Goal: Task Accomplishment & Management: Manage account settings

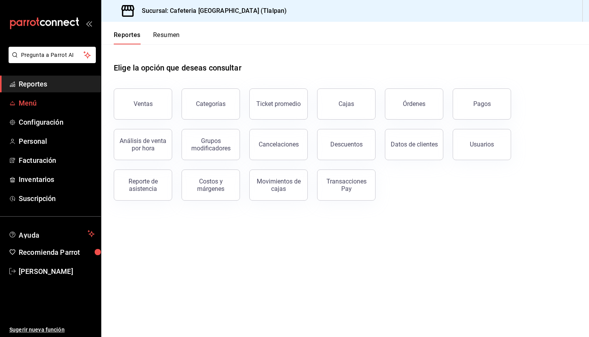
click at [34, 101] on span "Menú" at bounding box center [57, 103] width 76 height 11
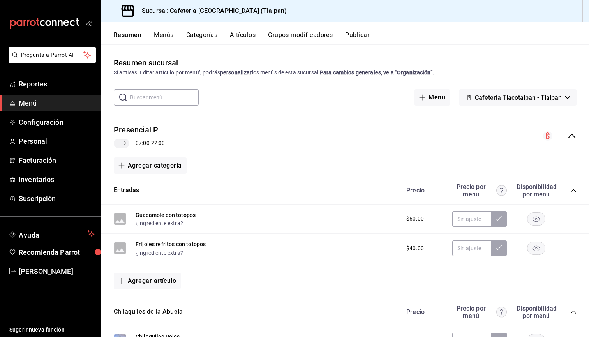
click at [247, 36] on button "Artículos" at bounding box center [243, 37] width 26 height 13
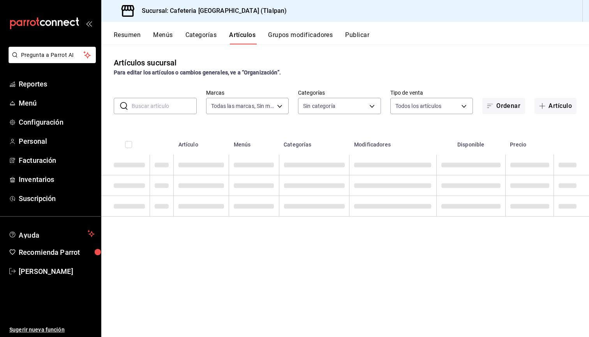
type input "ec576109-29d1-42df-b2ca-5becddbd2efe,3dfd9669-9911-4f47-a36d-8fb2dcc6eb36,e5a57…"
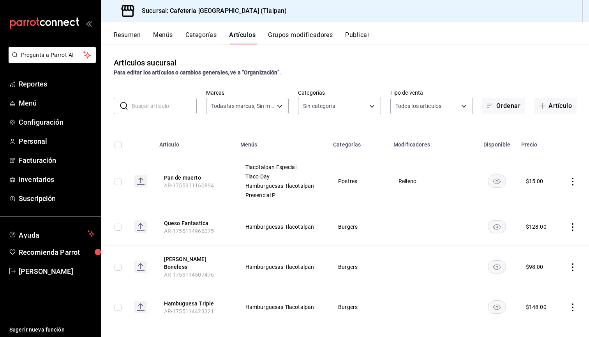
type input "98b23138-1f3d-4082-b5c3-6d96513b96f3,657201d4-d6ef-4148-94c8-ccd00e340086,2df64…"
click at [164, 108] on input "text" at bounding box center [164, 106] width 65 height 16
type input "e"
click at [190, 36] on button "Categorías" at bounding box center [201, 37] width 32 height 13
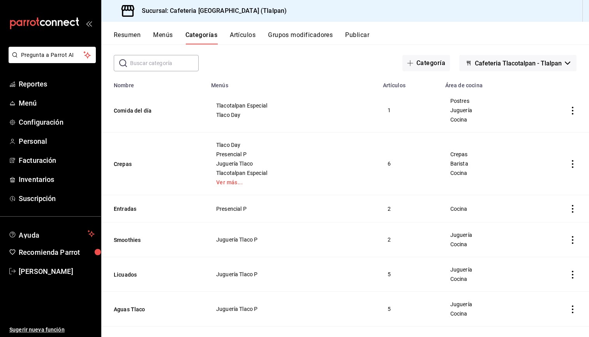
scroll to position [38, 0]
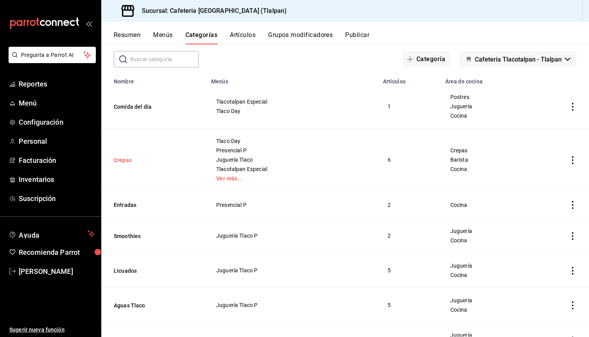
click at [132, 157] on button "Crepas" at bounding box center [153, 160] width 78 height 8
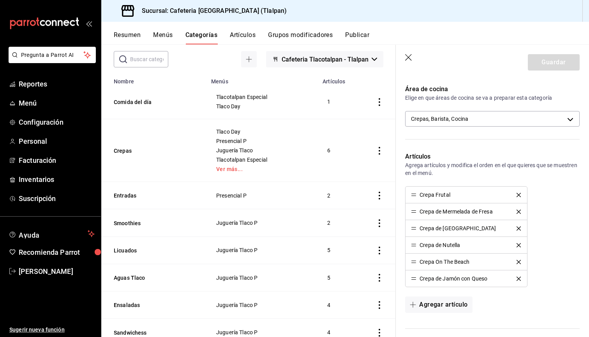
scroll to position [167, 0]
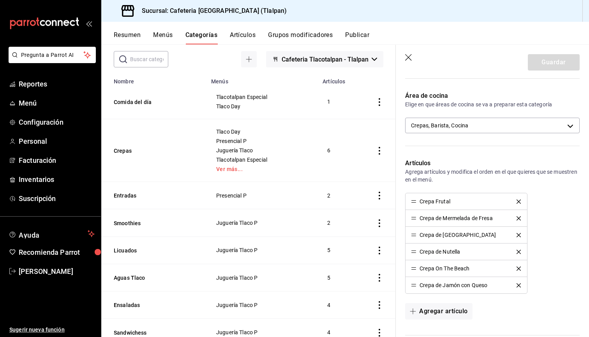
click at [472, 116] on div "Área de cocina Elige en que áreas de cocina se va a preparar esta categoría Cre…" at bounding box center [488, 115] width 184 height 67
click at [472, 121] on body "Pregunta a Parrot AI Reportes Menú Configuración Personal Facturación Inventari…" at bounding box center [294, 168] width 589 height 337
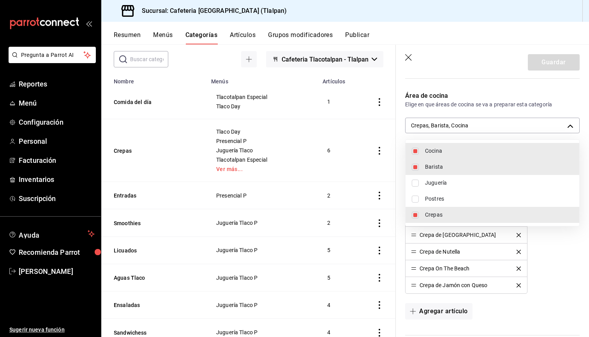
click at [457, 196] on span "Postres" at bounding box center [499, 199] width 148 height 8
type input "c9579ddd-bedc-40e4-bf36-aaf94fd6b333,30cd1929-ebf5-4729-b881-0bc14f72b8f3,efc40…"
checkbox input "true"
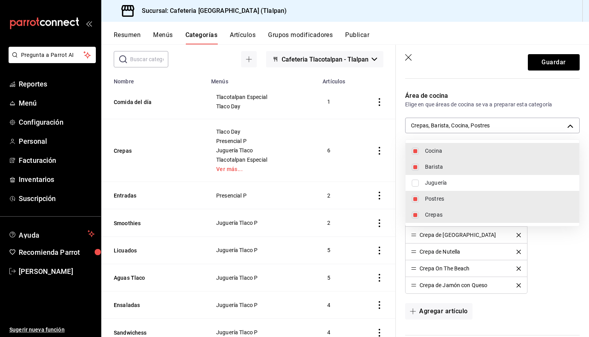
click at [460, 171] on li "Barista" at bounding box center [493, 167] width 174 height 16
type input "c9579ddd-bedc-40e4-bf36-aaf94fd6b333,efc4027d-3a27-4182-a276-48fcdbe64a2f,941f2…"
checkbox input "false"
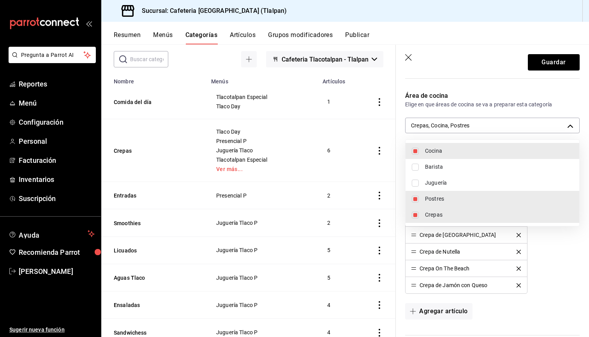
click at [544, 67] on div at bounding box center [294, 168] width 589 height 337
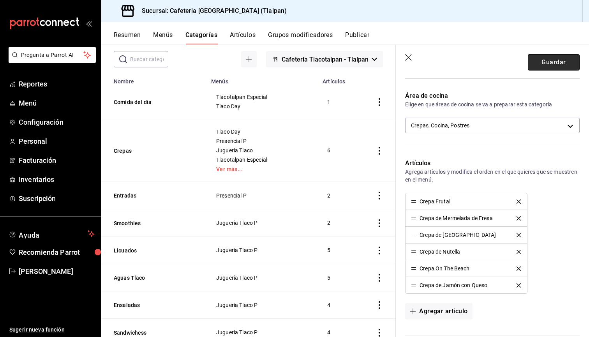
click at [544, 67] on button "Guardar" at bounding box center [554, 62] width 52 height 16
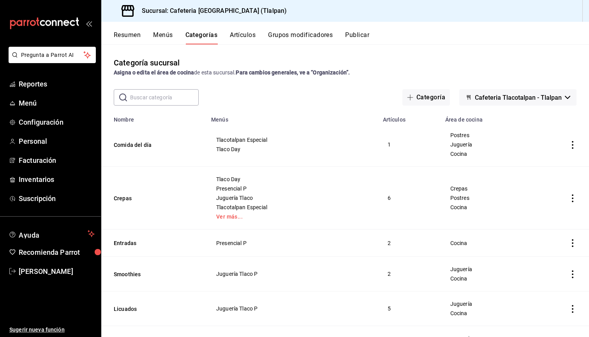
click at [252, 41] on button "Artículos" at bounding box center [243, 37] width 26 height 13
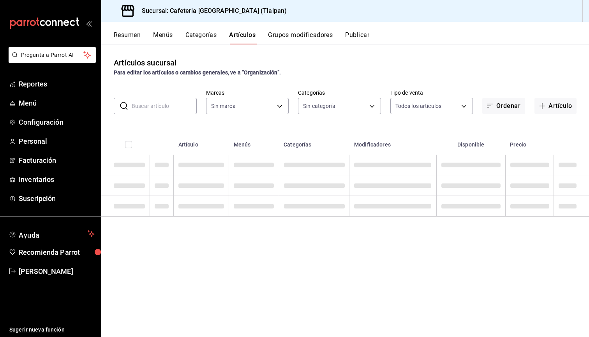
type input "98b23138-1f3d-4082-b5c3-6d96513b96f3,657201d4-d6ef-4148-94c8-ccd00e340086,2df64…"
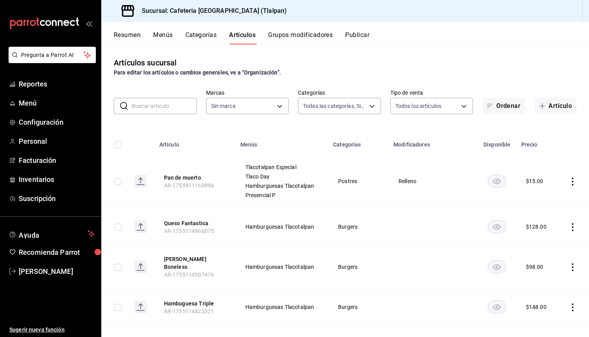
type input "ec576109-29d1-42df-b2ca-5becddbd2efe,3dfd9669-9911-4f47-a36d-8fb2dcc6eb36,e5a57…"
click at [182, 104] on input "text" at bounding box center [164, 106] width 65 height 16
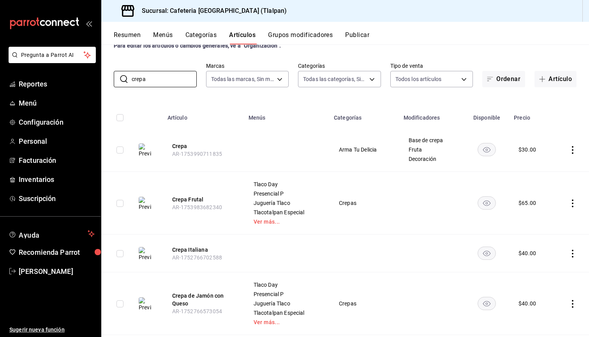
scroll to position [45, 0]
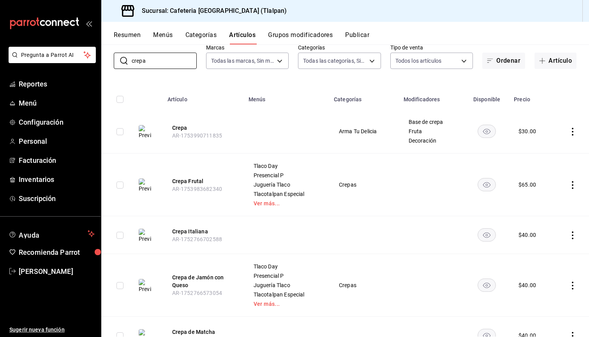
type input "crepa"
click at [574, 190] on td at bounding box center [571, 184] width 36 height 63
click at [573, 187] on icon "actions" at bounding box center [573, 185] width 8 height 8
click at [554, 202] on span "Editar" at bounding box center [549, 203] width 20 height 8
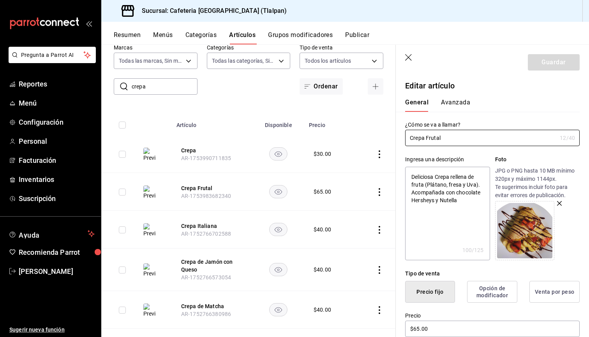
click at [459, 101] on button "Avanzada" at bounding box center [455, 105] width 29 height 13
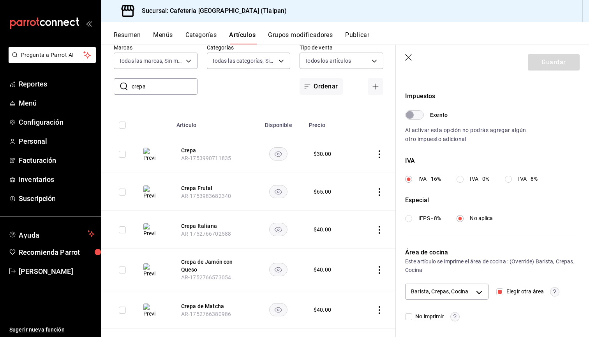
scroll to position [222, 0]
click at [469, 293] on body "Pregunta a Parrot AI Reportes Menú Configuración Personal Facturación Inventari…" at bounding box center [294, 168] width 589 height 337
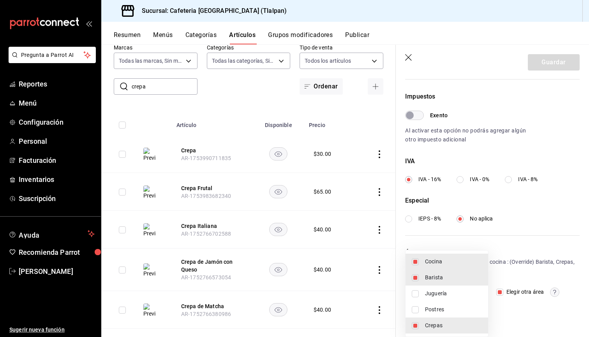
click at [446, 275] on span "Barista" at bounding box center [453, 277] width 57 height 8
type input "c9579ddd-bedc-40e4-bf36-aaf94fd6b333,efc4027d-3a27-4182-a276-48fcdbe64a2f"
checkbox input "false"
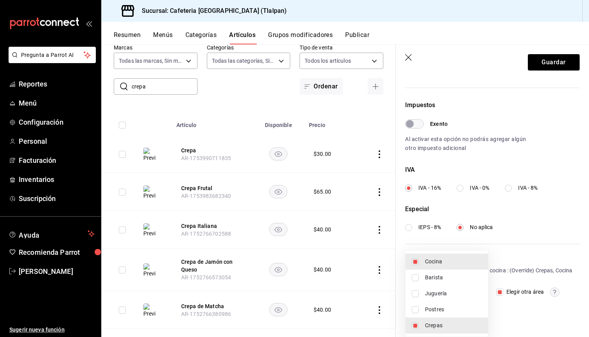
click at [527, 207] on div at bounding box center [294, 168] width 589 height 337
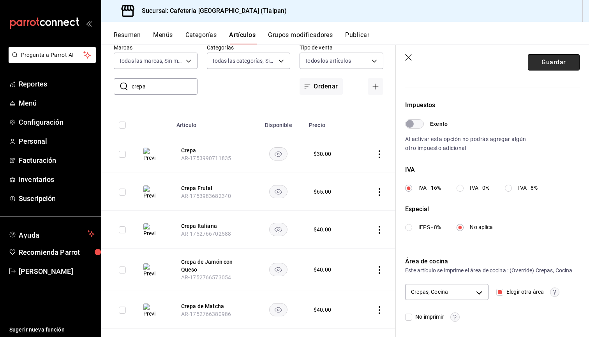
click at [550, 62] on button "Guardar" at bounding box center [554, 62] width 52 height 16
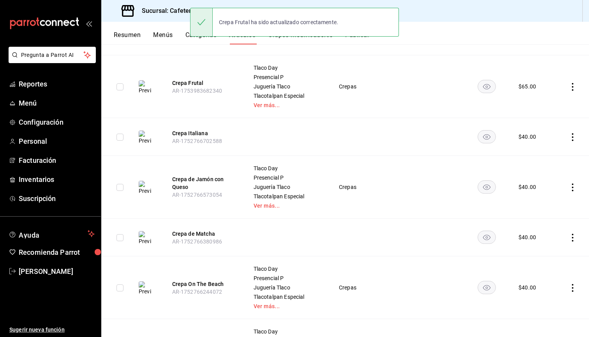
scroll to position [145, 0]
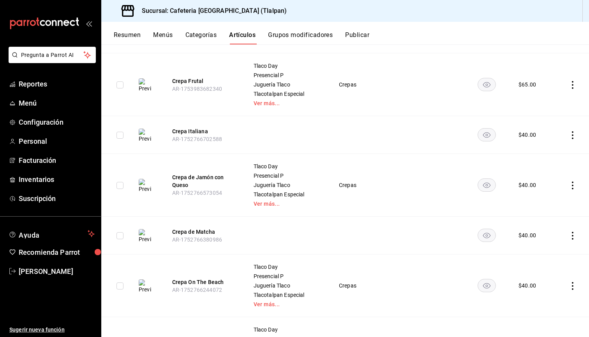
click at [574, 189] on icon "actions" at bounding box center [573, 186] width 8 height 8
click at [559, 201] on span "Editar" at bounding box center [549, 203] width 20 height 8
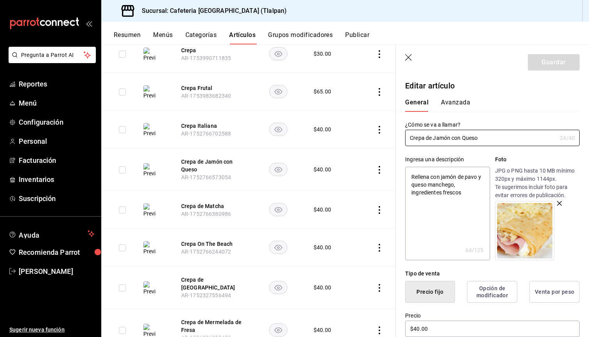
click at [456, 101] on button "Avanzada" at bounding box center [455, 105] width 29 height 13
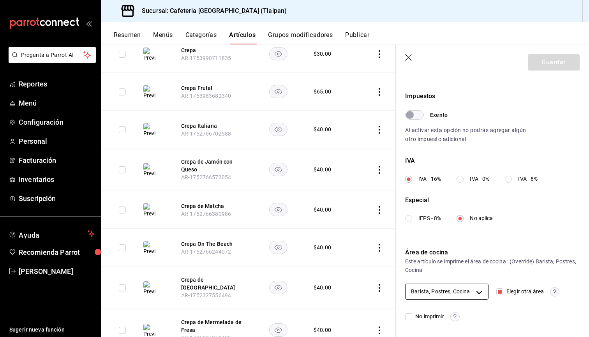
scroll to position [222, 0]
click at [467, 292] on body "Pregunta a Parrot AI Reportes Menú Configuración Personal Facturación Inventari…" at bounding box center [294, 168] width 589 height 337
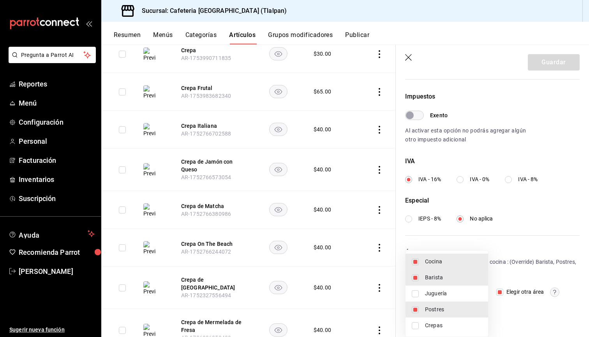
click at [449, 322] on span "Crepas" at bounding box center [453, 325] width 57 height 8
type input "30cd1929-ebf5-4729-b881-0bc14f72b8f3,941f2610-ef70-4ece-ba4e-4bfef7f64a67,c9579…"
checkbox input "true"
click at [437, 274] on span "Barista" at bounding box center [453, 277] width 57 height 8
type input "941f2610-ef70-4ece-ba4e-4bfef7f64a67,c9579ddd-bedc-40e4-bf36-aaf94fd6b333,efc40…"
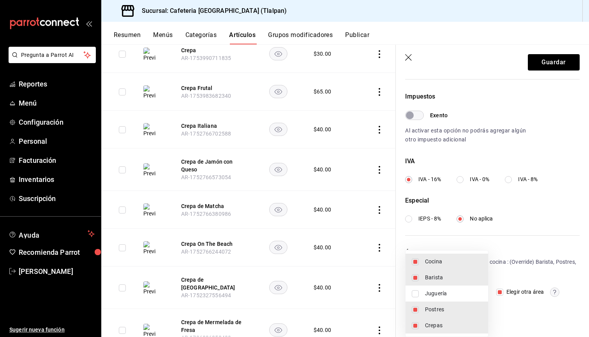
checkbox input "false"
click at [549, 59] on div at bounding box center [294, 168] width 589 height 337
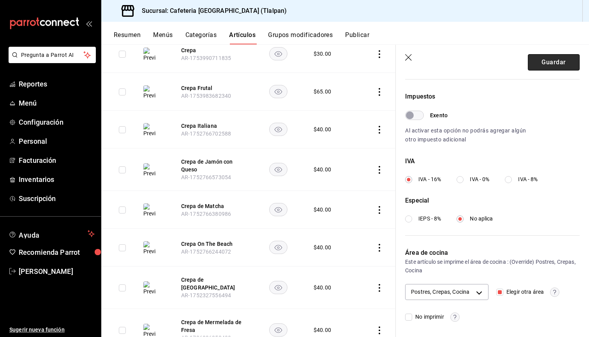
click at [549, 62] on button "Guardar" at bounding box center [554, 62] width 52 height 16
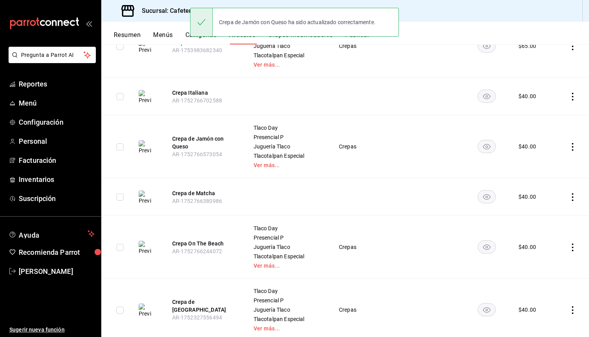
scroll to position [185, 0]
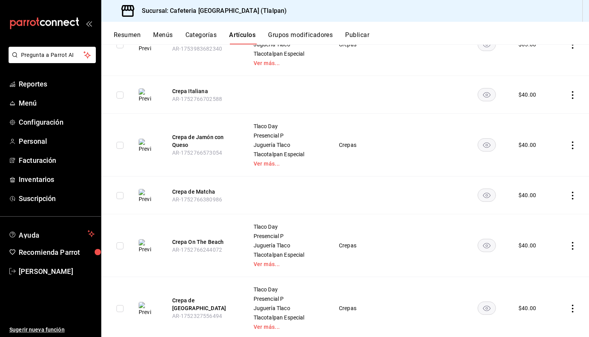
click at [573, 244] on icon "actions" at bounding box center [573, 246] width 8 height 8
click at [551, 261] on span "Editar" at bounding box center [549, 264] width 20 height 8
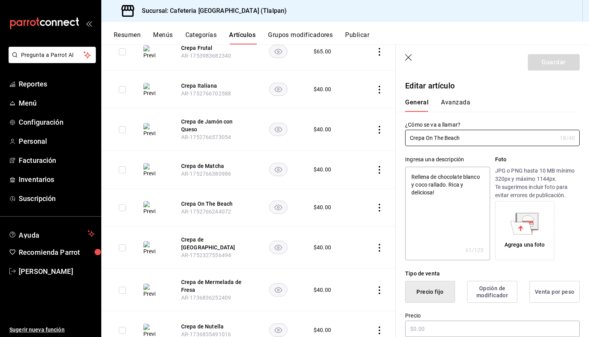
type textarea "x"
type input "$40.00"
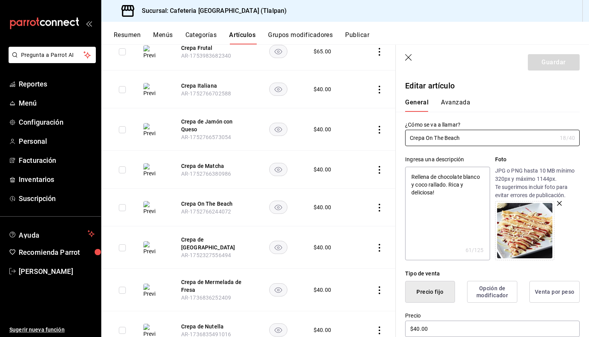
click at [454, 99] on button "Avanzada" at bounding box center [455, 105] width 29 height 13
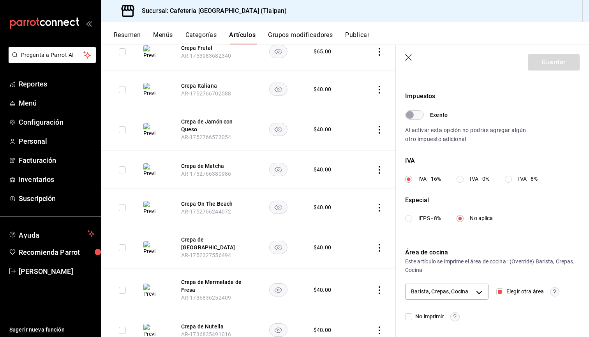
scroll to position [222, 0]
click at [453, 295] on body "Pregunta a Parrot AI Reportes Menú Configuración Personal Facturación Inventari…" at bounding box center [294, 168] width 589 height 337
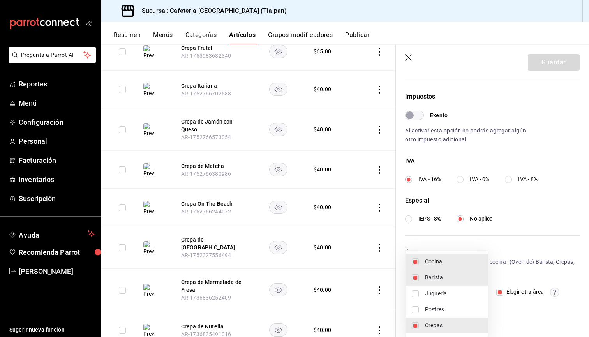
click at [446, 283] on li "Barista" at bounding box center [447, 278] width 83 height 16
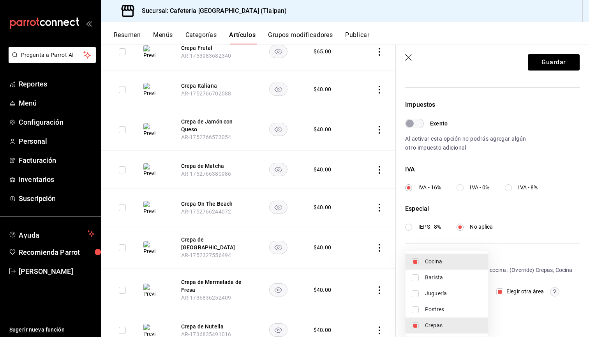
type input "c9579ddd-bedc-40e4-bf36-aaf94fd6b333,efc4027d-3a27-4182-a276-48fcdbe64a2f"
checkbox input "false"
click at [538, 67] on div at bounding box center [294, 168] width 589 height 337
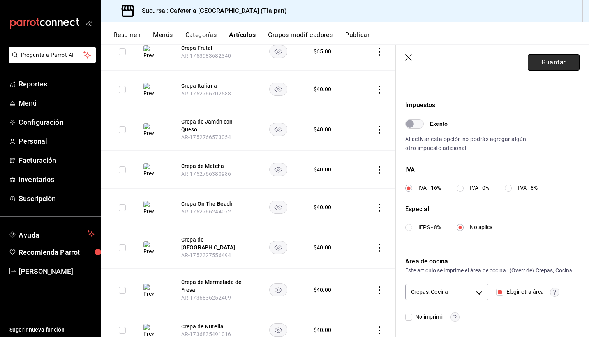
click at [545, 65] on button "Guardar" at bounding box center [554, 62] width 52 height 16
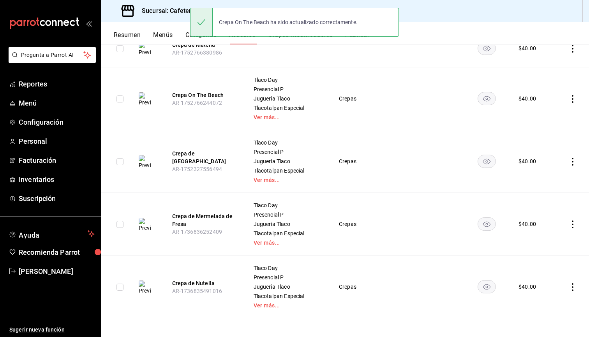
scroll to position [332, 0]
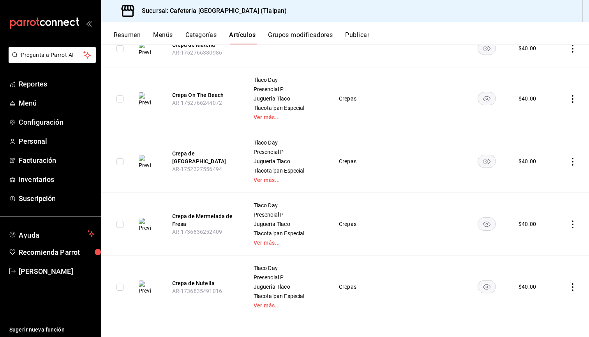
click at [570, 220] on td at bounding box center [571, 224] width 36 height 63
click at [572, 230] on td at bounding box center [571, 224] width 36 height 63
click at [573, 228] on icon "actions" at bounding box center [573, 225] width 2 height 8
click at [559, 240] on span "Editar" at bounding box center [549, 242] width 20 height 8
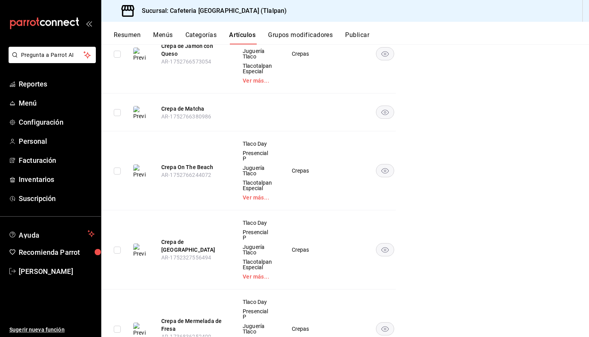
scroll to position [186, 0]
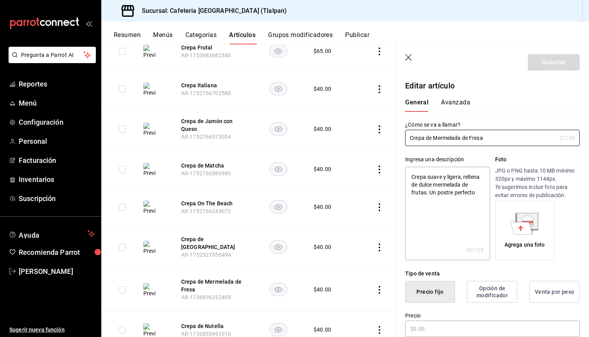
type textarea "x"
type input "$40.00"
radio input "false"
radio input "true"
type input "E48"
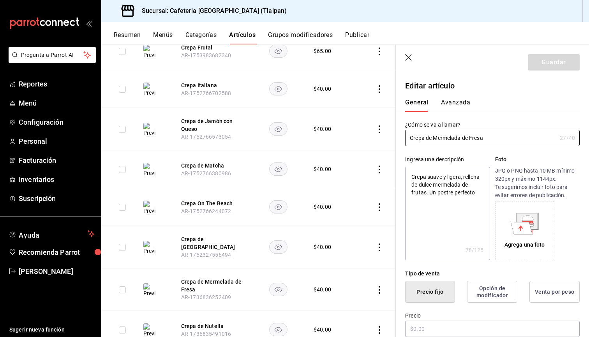
type input "90101500"
radio input "true"
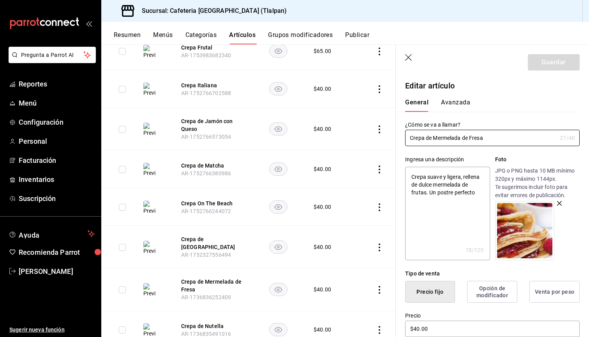
scroll to position [0, 0]
click at [469, 104] on div "General [PERSON_NAME]" at bounding box center [487, 105] width 165 height 13
click at [463, 104] on button "Avanzada" at bounding box center [455, 105] width 29 height 13
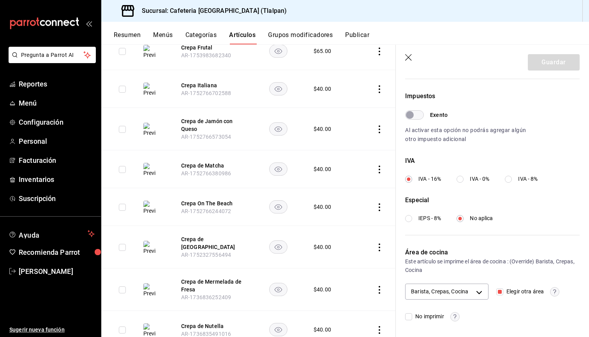
scroll to position [222, 0]
click at [471, 296] on body "Pregunta a Parrot AI Reportes Menú Configuración Personal Facturación Inventari…" at bounding box center [294, 168] width 589 height 337
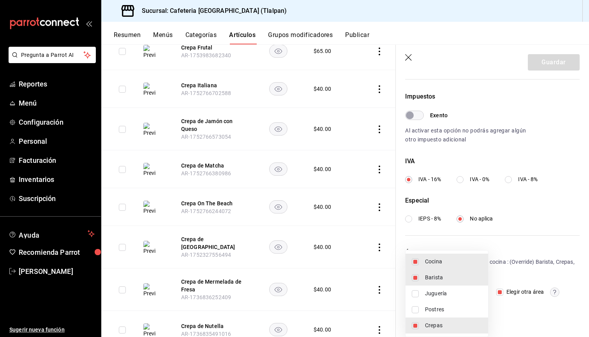
click at [457, 279] on span "Barista" at bounding box center [453, 277] width 57 height 8
type input "c9579ddd-bedc-40e4-bf36-aaf94fd6b333,efc4027d-3a27-4182-a276-48fcdbe64a2f"
checkbox input "false"
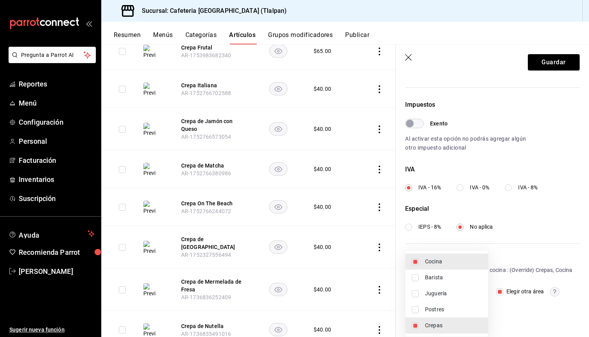
scroll to position [213, 0]
click at [562, 67] on div at bounding box center [294, 168] width 589 height 337
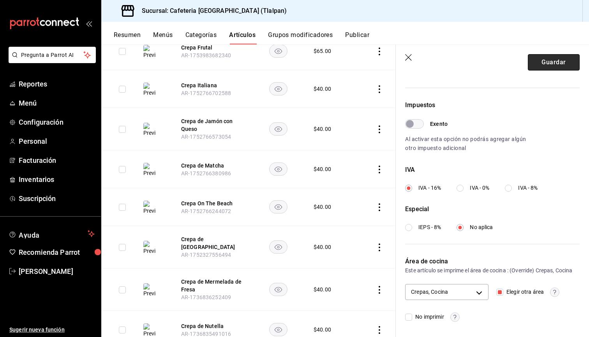
click at [557, 66] on button "Guardar" at bounding box center [554, 62] width 52 height 16
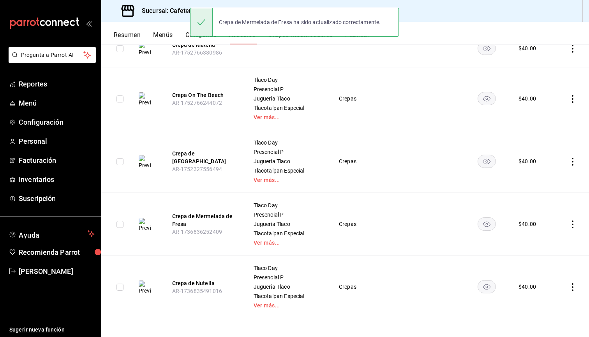
scroll to position [332, 0]
click at [573, 289] on icon "actions" at bounding box center [573, 287] width 8 height 8
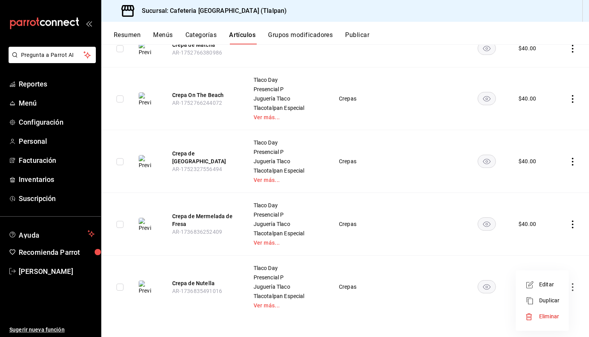
click at [551, 286] on span "Editar" at bounding box center [549, 285] width 20 height 8
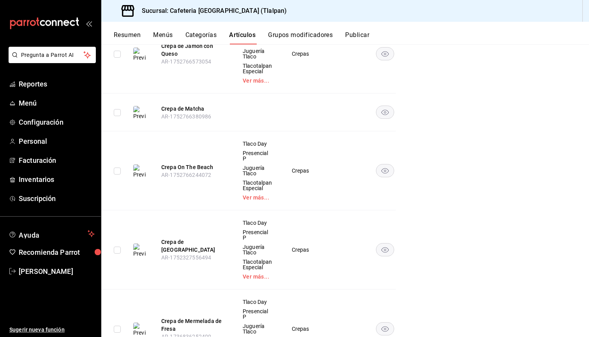
scroll to position [186, 0]
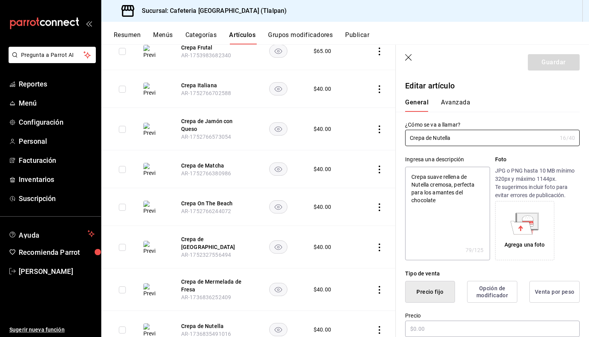
type textarea "x"
type input "$40.00"
radio input "false"
radio input "true"
type input "E48"
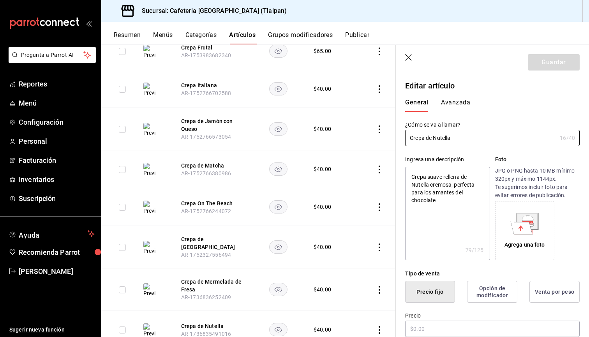
type input "90101500"
radio input "true"
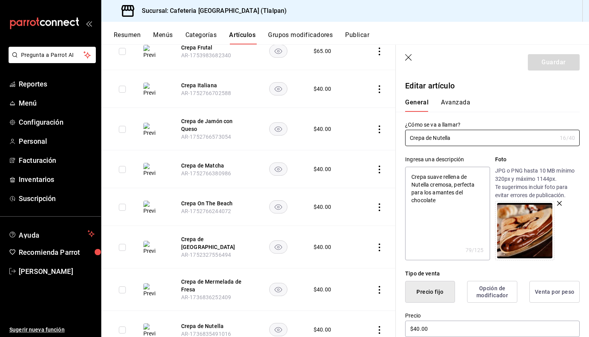
click at [457, 102] on button "Avanzada" at bounding box center [455, 105] width 29 height 13
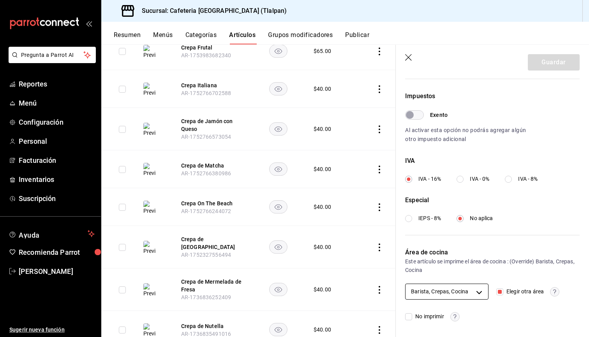
scroll to position [222, 0]
click at [472, 292] on body "Pregunta a Parrot AI Reportes Menú Configuración Personal Facturación Inventari…" at bounding box center [294, 168] width 589 height 337
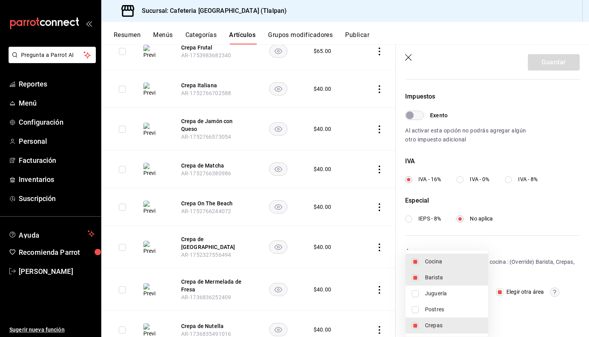
click at [466, 278] on span "Barista" at bounding box center [453, 277] width 57 height 8
type input "c9579ddd-bedc-40e4-bf36-aaf94fd6b333,efc4027d-3a27-4182-a276-48fcdbe64a2f"
checkbox input "false"
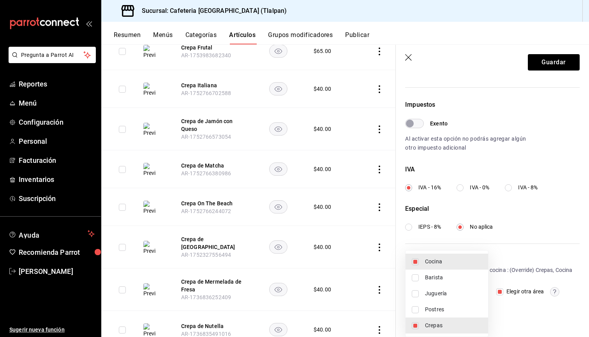
scroll to position [213, 0]
click at [556, 71] on div at bounding box center [294, 168] width 589 height 337
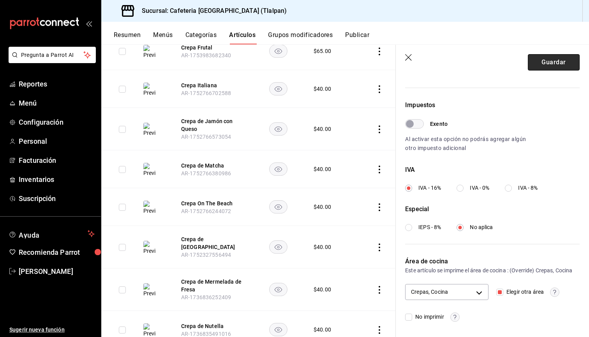
click at [556, 64] on button "Guardar" at bounding box center [554, 62] width 52 height 16
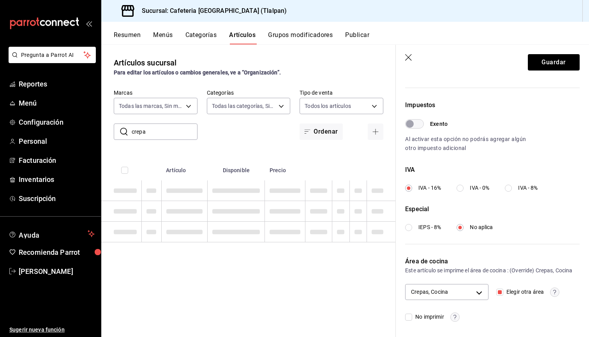
click at [555, 64] on div "Guardar" at bounding box center [554, 62] width 52 height 16
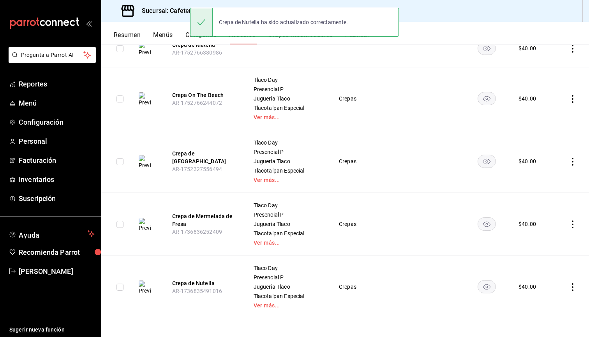
scroll to position [332, 0]
click at [573, 228] on icon "actions" at bounding box center [573, 225] width 2 height 8
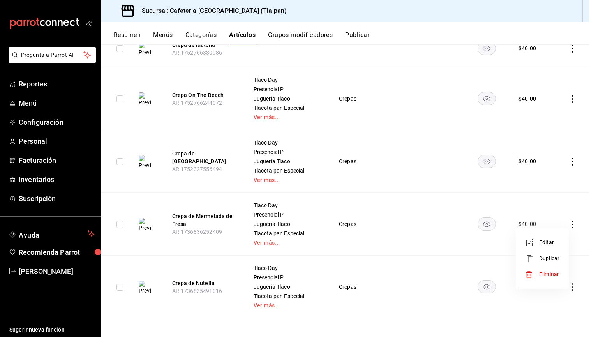
click at [549, 240] on span "Editar" at bounding box center [549, 242] width 20 height 8
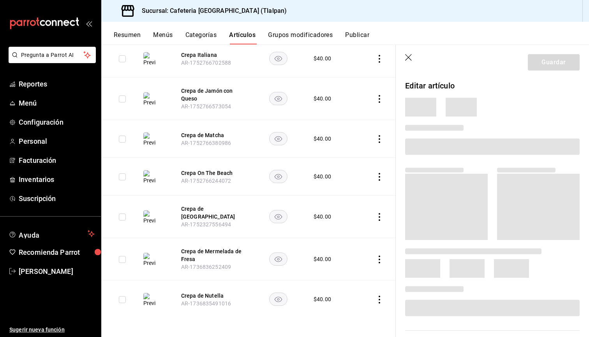
scroll to position [186, 0]
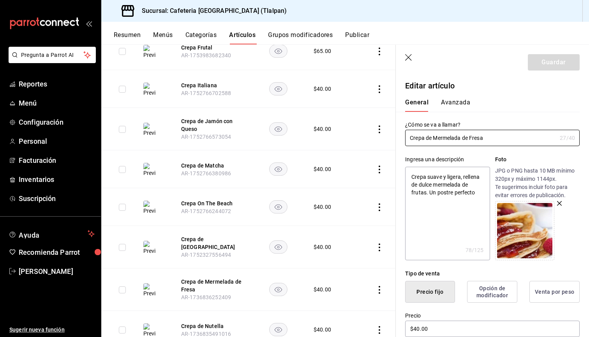
click at [471, 107] on div "General [PERSON_NAME]" at bounding box center [487, 105] width 165 height 13
click at [460, 104] on button "Avanzada" at bounding box center [455, 105] width 29 height 13
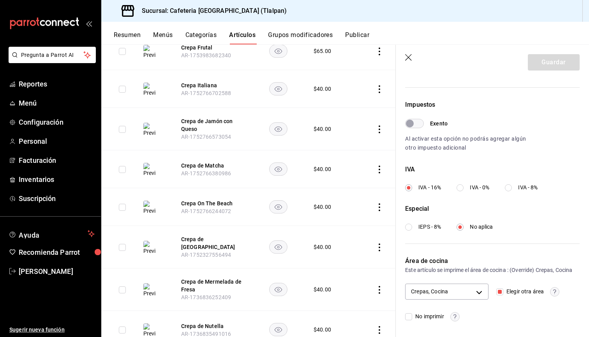
scroll to position [213, 0]
click at [402, 50] on header "Guardar" at bounding box center [492, 61] width 193 height 32
click at [404, 56] on header "Guardar" at bounding box center [492, 61] width 193 height 32
click at [413, 58] on icon "button" at bounding box center [409, 58] width 8 height 8
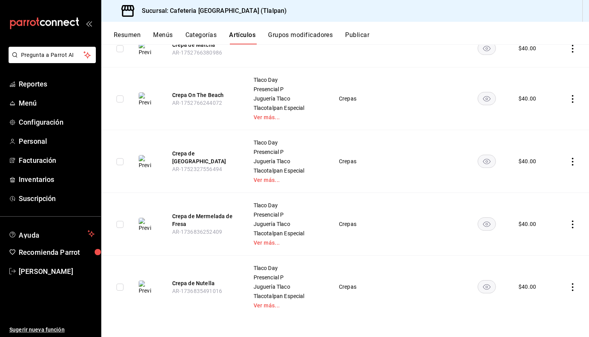
scroll to position [332, 0]
click at [574, 164] on icon "actions" at bounding box center [573, 162] width 8 height 8
click at [559, 180] on span "Editar" at bounding box center [549, 180] width 20 height 8
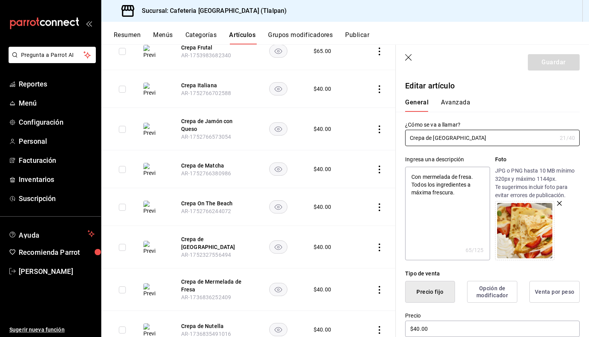
click at [453, 107] on button "Avanzada" at bounding box center [455, 105] width 29 height 13
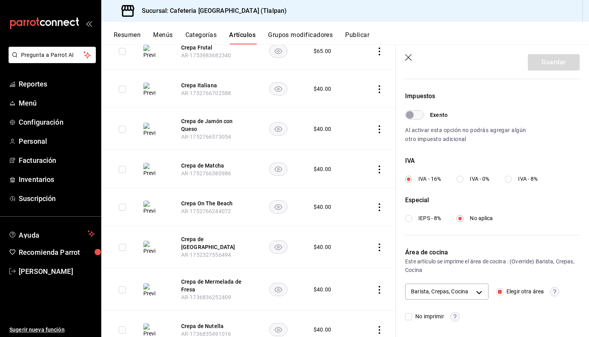
scroll to position [222, 0]
click at [457, 290] on body "Pregunta a Parrot AI Reportes Menú Configuración Personal Facturación Inventari…" at bounding box center [294, 168] width 589 height 337
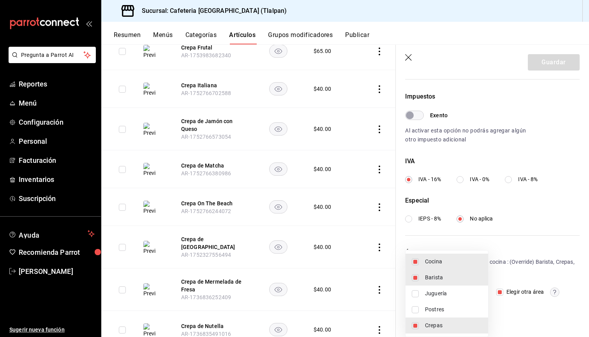
click at [445, 276] on span "Barista" at bounding box center [453, 277] width 57 height 8
type input "c9579ddd-bedc-40e4-bf36-aaf94fd6b333,efc4027d-3a27-4182-a276-48fcdbe64a2f"
checkbox input "false"
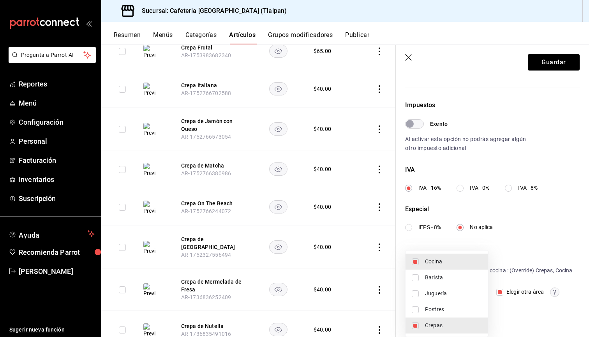
click at [557, 57] on div at bounding box center [294, 168] width 589 height 337
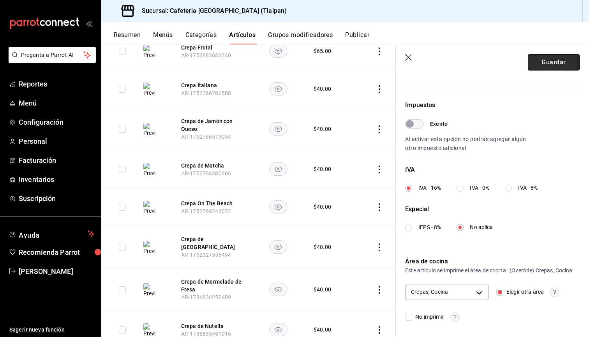
click at [556, 60] on button "Guardar" at bounding box center [554, 62] width 52 height 16
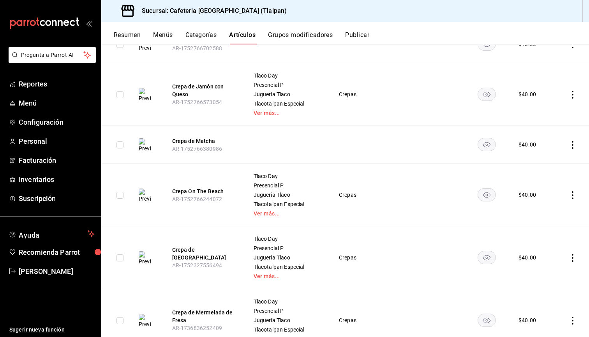
click at [574, 96] on icon "actions" at bounding box center [573, 95] width 8 height 8
click at [557, 115] on span "Editar" at bounding box center [549, 113] width 20 height 8
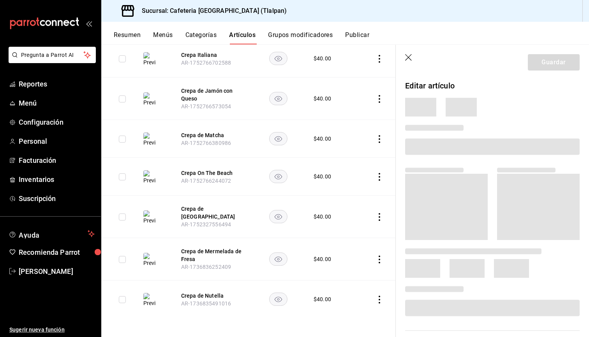
scroll to position [186, 0]
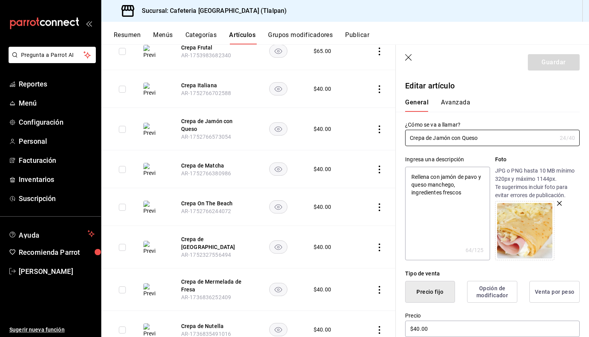
click at [461, 105] on button "Avanzada" at bounding box center [455, 105] width 29 height 13
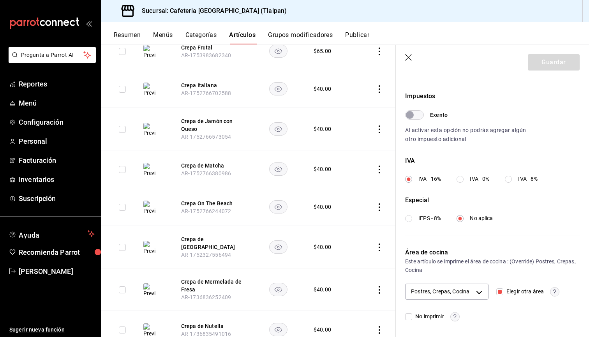
scroll to position [222, 0]
click at [411, 60] on icon "button" at bounding box center [409, 58] width 8 height 8
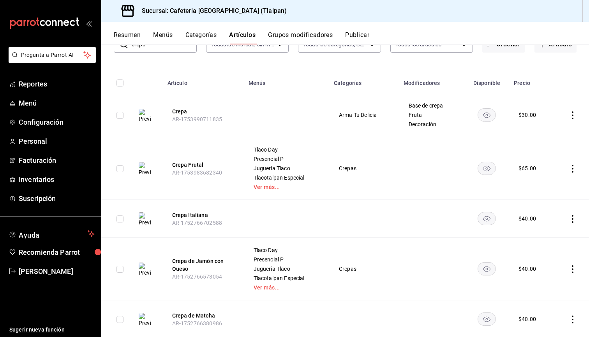
scroll to position [47, 0]
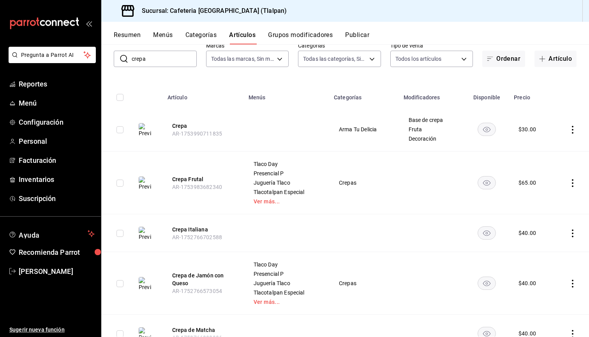
click at [573, 187] on icon "actions" at bounding box center [573, 183] width 2 height 8
click at [556, 197] on span "Editar" at bounding box center [549, 201] width 20 height 8
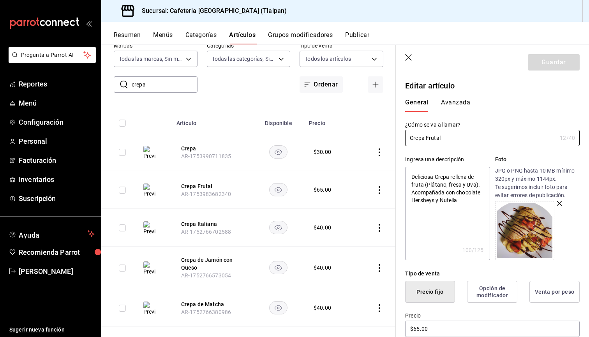
scroll to position [0, 0]
click at [460, 117] on div "¿Cómo se va a llamar? Crepa Frutal 12 /40 ¿Cómo se va a llamar?" at bounding box center [488, 129] width 184 height 34
click at [459, 101] on button "Avanzada" at bounding box center [455, 105] width 29 height 13
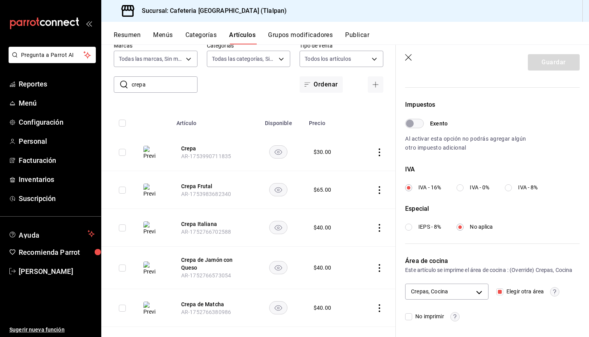
scroll to position [213, 0]
click at [205, 32] on button "Categorías" at bounding box center [201, 37] width 32 height 13
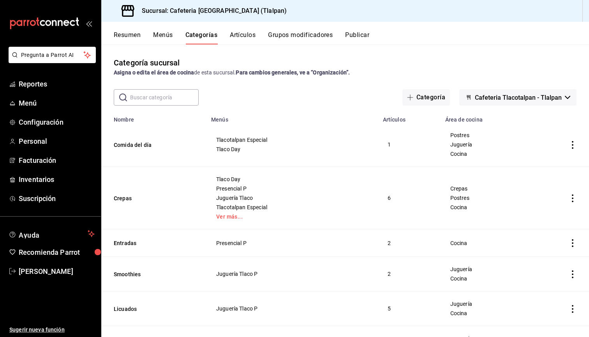
click at [183, 103] on input "text" at bounding box center [164, 98] width 69 height 16
type input "cre"
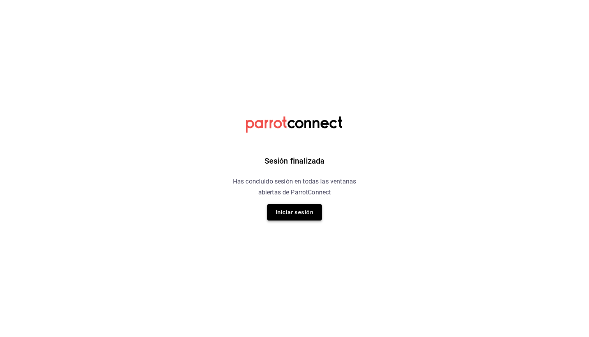
click at [306, 219] on button "Iniciar sesión" at bounding box center [294, 212] width 55 height 16
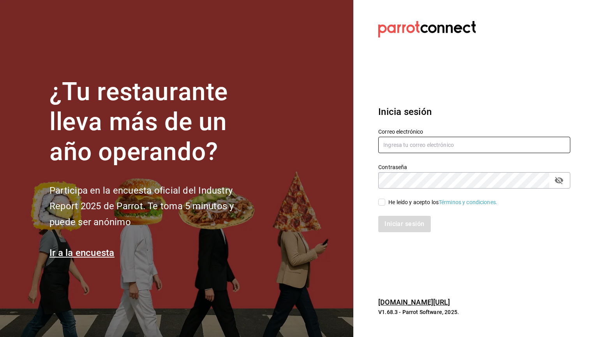
type input "[EMAIL_ADDRESS][DOMAIN_NAME]"
click at [383, 200] on input "He leído y acepto los Términos y condiciones." at bounding box center [381, 202] width 7 height 7
checkbox input "true"
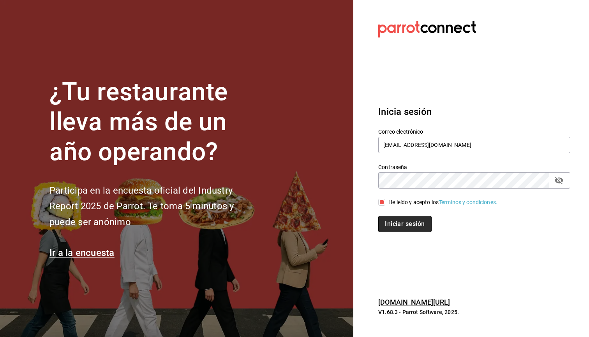
click at [385, 223] on button "Iniciar sesión" at bounding box center [404, 224] width 53 height 16
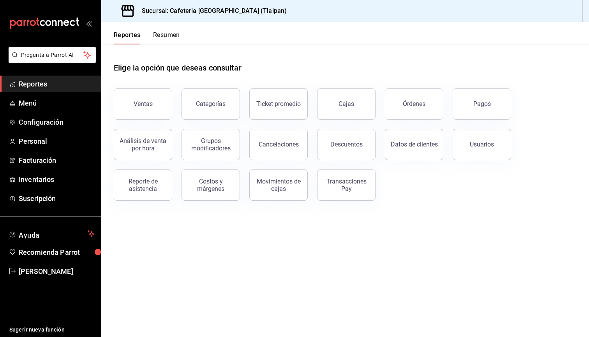
click at [169, 35] on button "Resumen" at bounding box center [166, 37] width 27 height 13
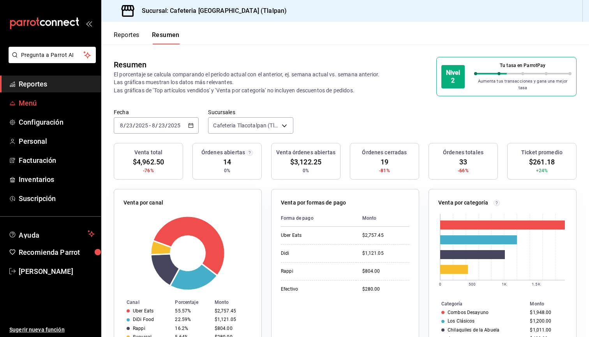
click at [40, 103] on span "Menú" at bounding box center [57, 103] width 76 height 11
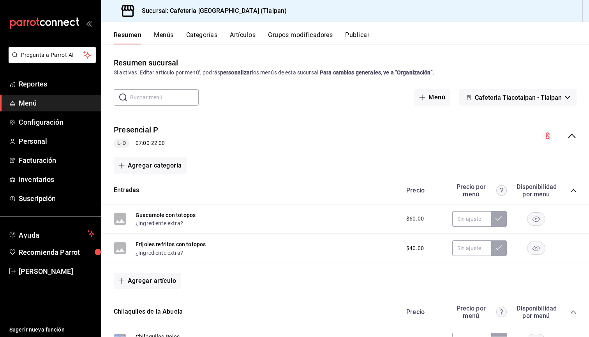
click at [241, 38] on button "Artículos" at bounding box center [243, 37] width 26 height 13
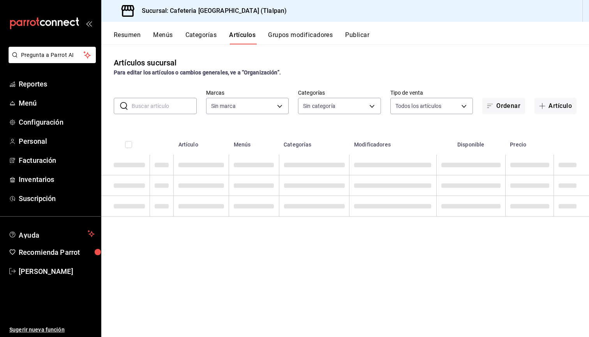
type input "ec576109-29d1-42df-b2ca-5becddbd2efe,3dfd9669-9911-4f47-a36d-8fb2dcc6eb36,e5a57…"
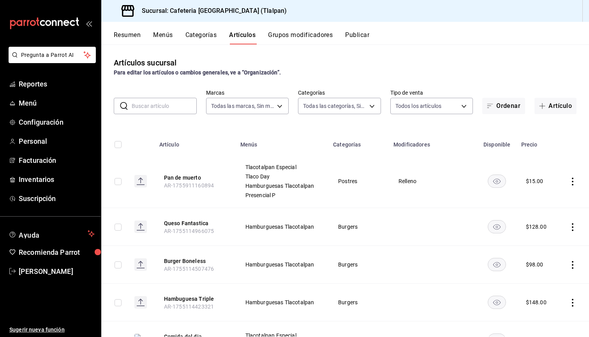
type input "98b23138-1f3d-4082-b5c3-6d96513b96f3,657201d4-d6ef-4148-94c8-ccd00e340086,2df64…"
click at [158, 108] on input "text" at bounding box center [164, 106] width 65 height 16
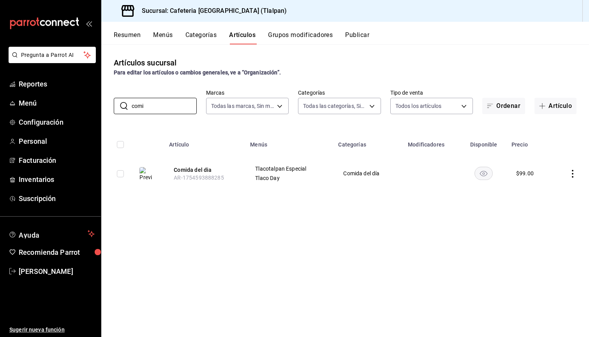
type input "comi"
click at [573, 175] on icon "actions" at bounding box center [573, 174] width 8 height 8
click at [549, 190] on span "Editar" at bounding box center [549, 192] width 20 height 8
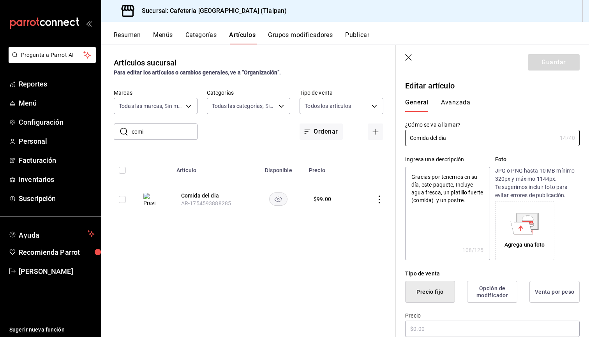
type textarea "x"
type input "$99.00"
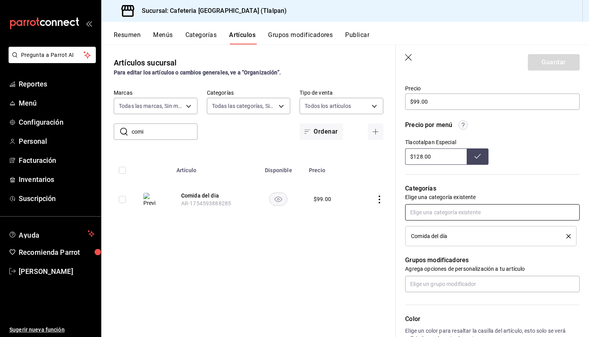
scroll to position [228, 0]
click at [569, 235] on icon "delete" at bounding box center [568, 235] width 4 height 4
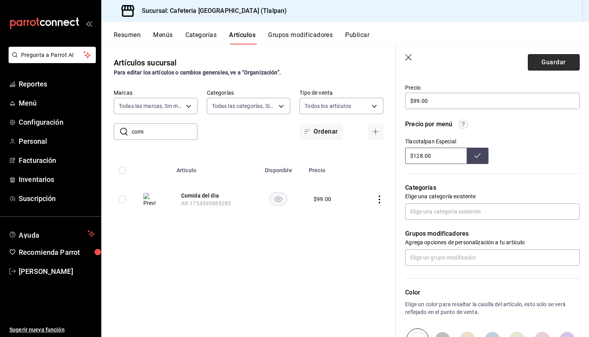
click at [544, 65] on button "Guardar" at bounding box center [554, 62] width 52 height 16
type textarea "x"
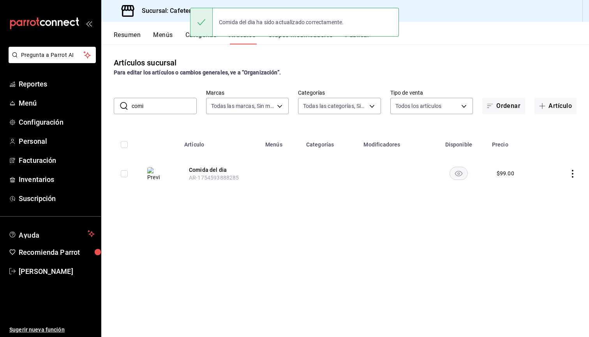
click at [191, 41] on button "Categorías" at bounding box center [201, 37] width 32 height 13
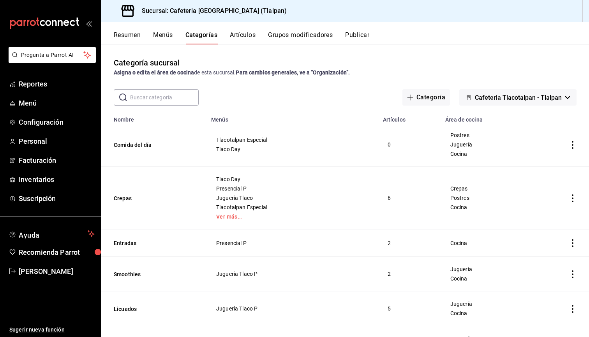
click at [573, 149] on td "categoriesTable" at bounding box center [560, 145] width 58 height 44
click at [573, 147] on icon "actions" at bounding box center [573, 145] width 2 height 8
click at [548, 192] on span "Eliminar" at bounding box center [549, 195] width 20 height 6
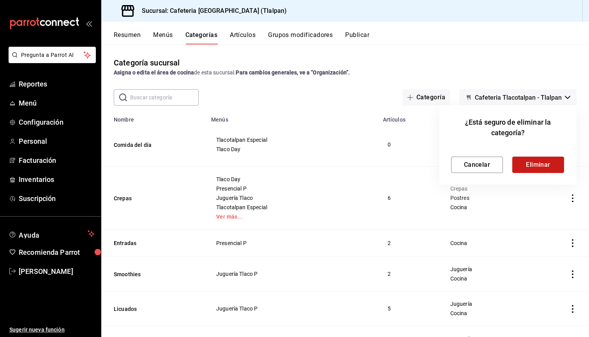
click at [531, 167] on button "Eliminar" at bounding box center [538, 165] width 52 height 16
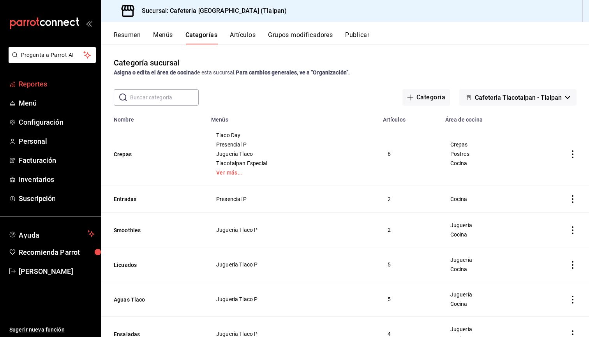
click at [44, 85] on span "Reportes" at bounding box center [57, 84] width 76 height 11
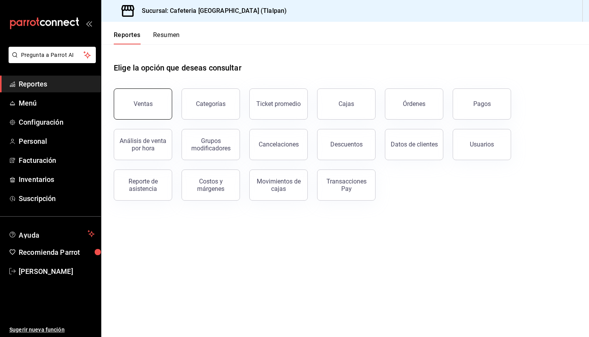
click at [162, 102] on button "Ventas" at bounding box center [143, 103] width 58 height 31
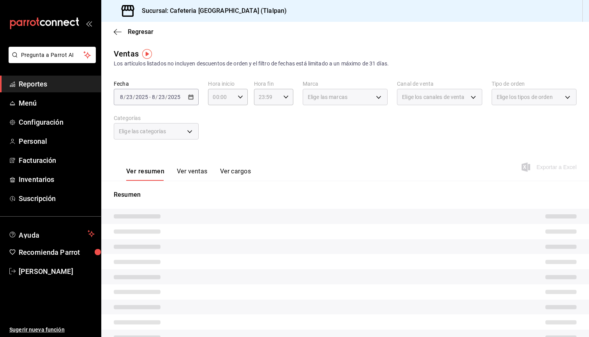
click at [195, 170] on button "Ver ventas" at bounding box center [192, 174] width 31 height 13
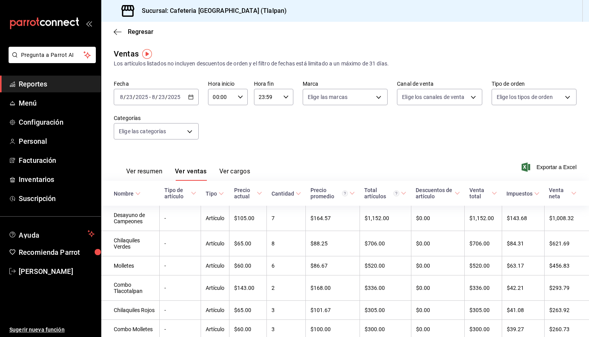
click at [57, 86] on span "Reportes" at bounding box center [57, 84] width 76 height 11
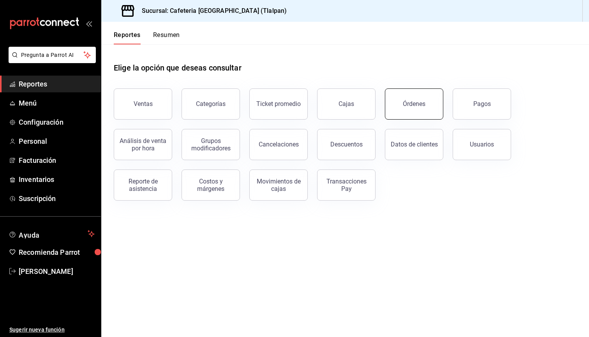
click at [412, 110] on button "Órdenes" at bounding box center [414, 103] width 58 height 31
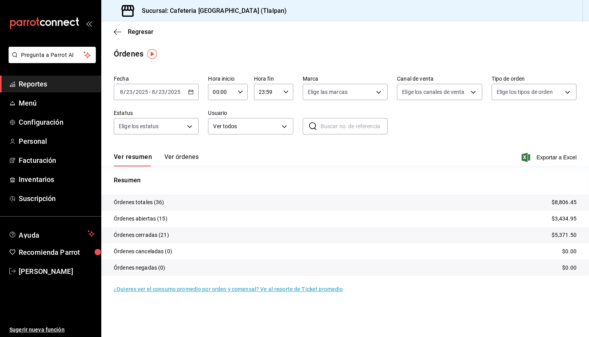
click at [188, 164] on button "Ver órdenes" at bounding box center [181, 159] width 34 height 13
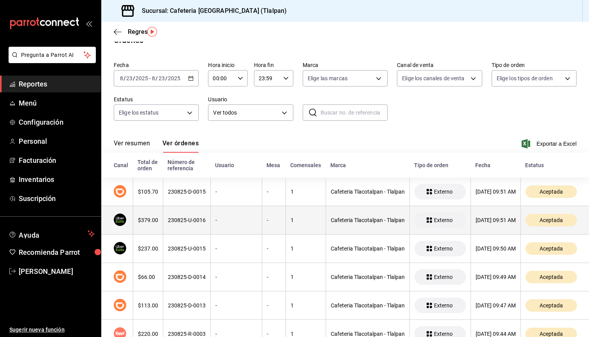
scroll to position [27, 0]
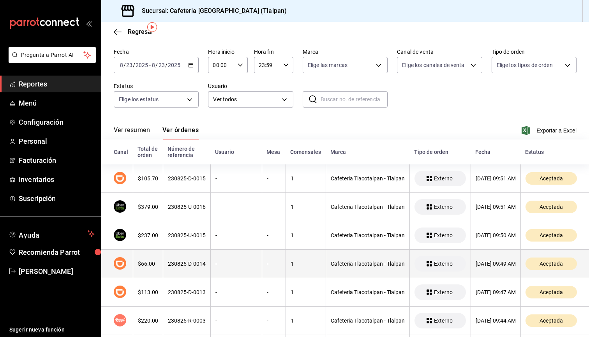
click at [199, 262] on div "230825-D-0014" at bounding box center [187, 264] width 38 height 6
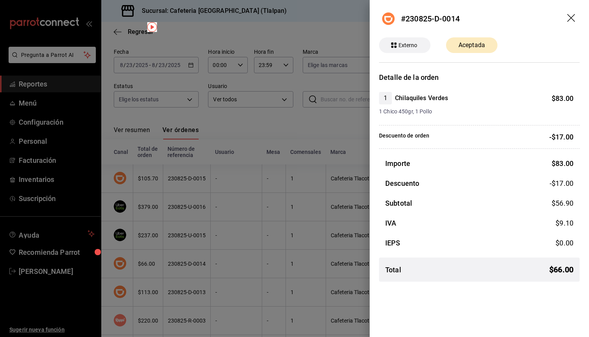
click at [283, 227] on div at bounding box center [294, 168] width 589 height 337
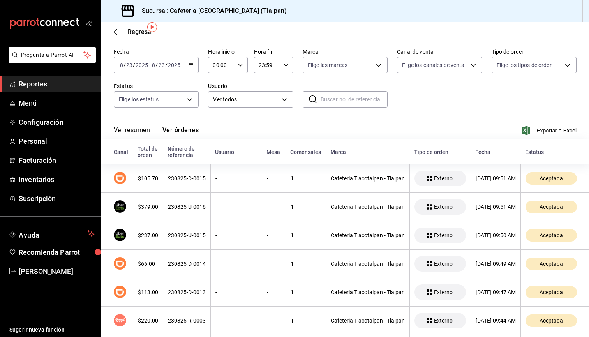
click at [49, 82] on span "Reportes" at bounding box center [57, 84] width 76 height 11
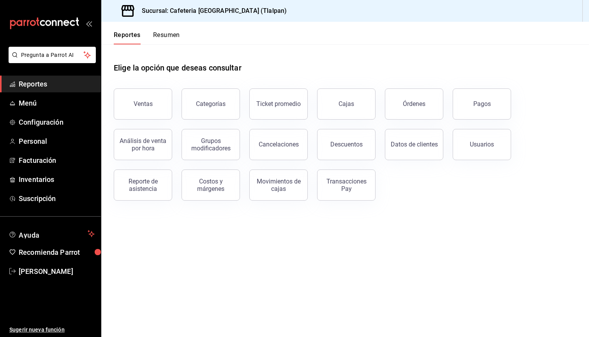
click at [157, 21] on div "Sucursal: Cafeteria [GEOGRAPHIC_DATA] (Tlalpan)" at bounding box center [199, 11] width 182 height 22
click at [166, 35] on button "Resumen" at bounding box center [166, 37] width 27 height 13
